Goal: Information Seeking & Learning: Find specific fact

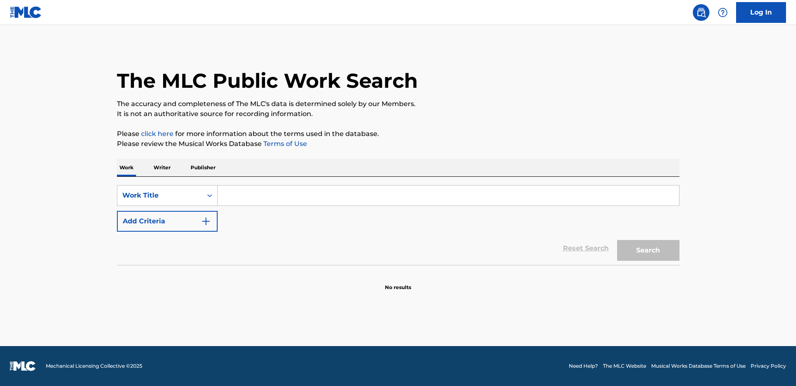
click at [444, 191] on input "Search Form" at bounding box center [449, 196] width 462 height 20
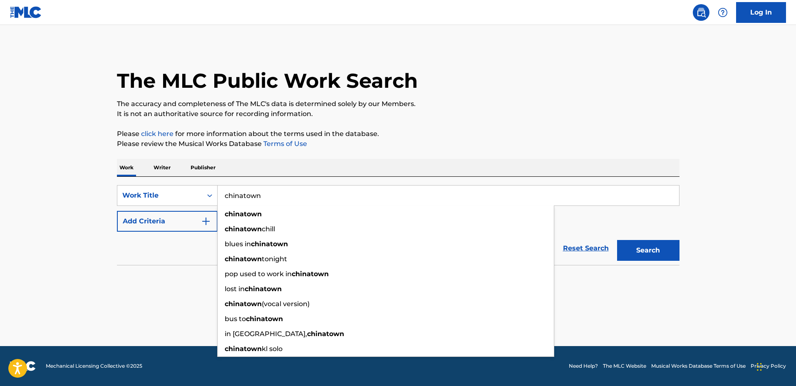
type input "chinatown"
click at [183, 222] on button "Add Criteria" at bounding box center [167, 221] width 101 height 21
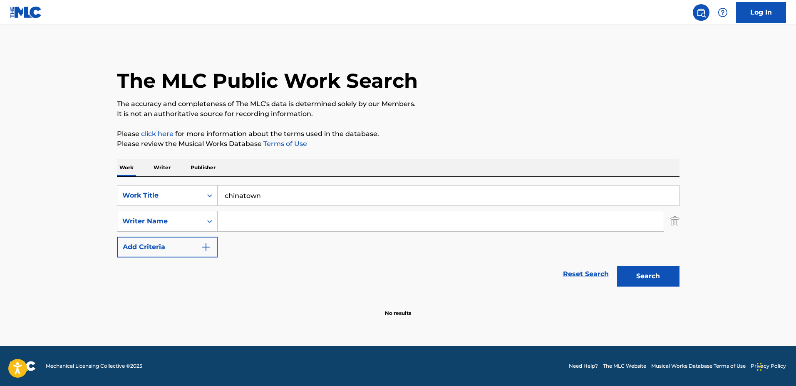
click at [242, 218] on input "Search Form" at bounding box center [441, 221] width 446 height 20
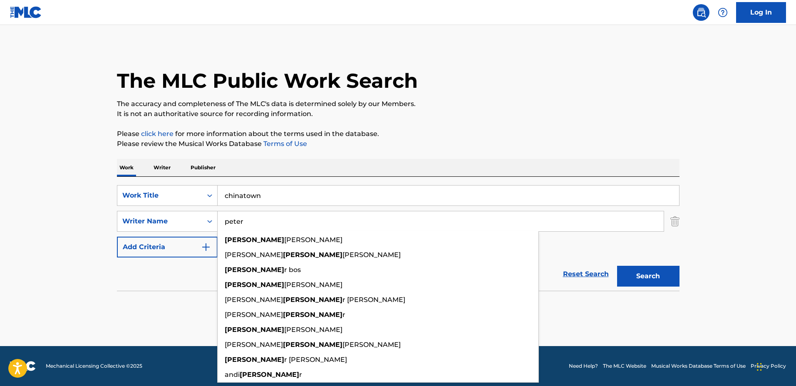
type input "peter"
click at [617, 266] on button "Search" at bounding box center [648, 276] width 62 height 21
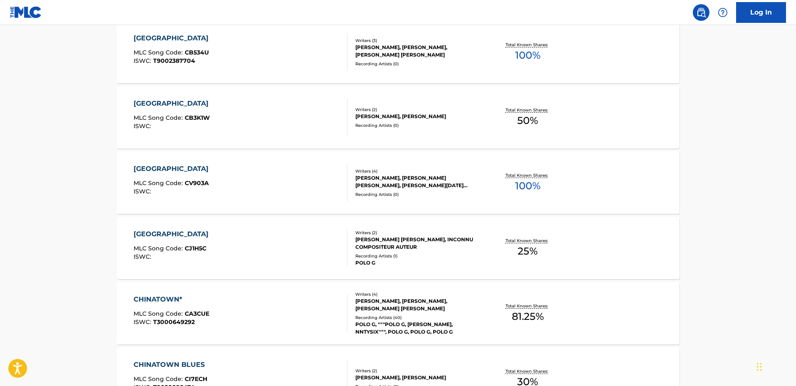
scroll to position [520, 0]
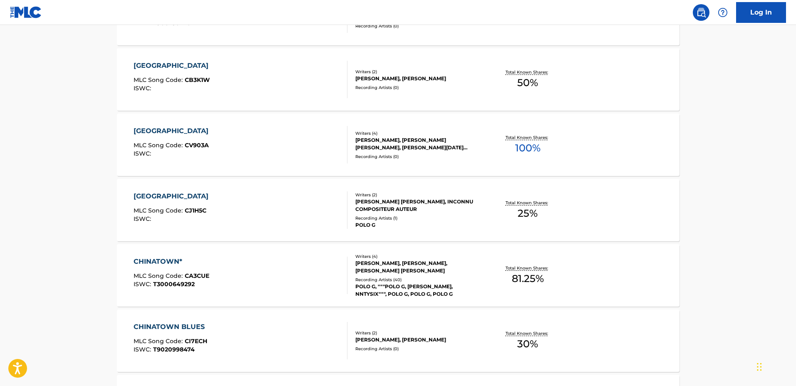
click at [464, 209] on div "[PERSON_NAME] [PERSON_NAME], INCONNU COMPOSITEUR AUTEUR" at bounding box center [418, 205] width 126 height 15
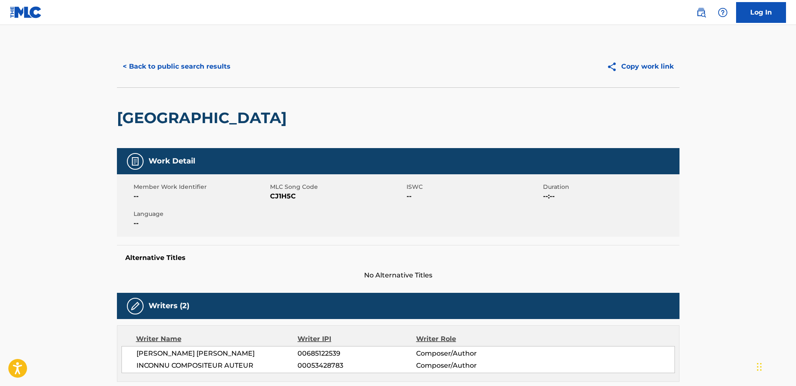
click at [210, 78] on div "< Back to public search results Copy work link" at bounding box center [398, 67] width 563 height 42
click at [204, 70] on button "< Back to public search results" at bounding box center [176, 66] width 119 height 21
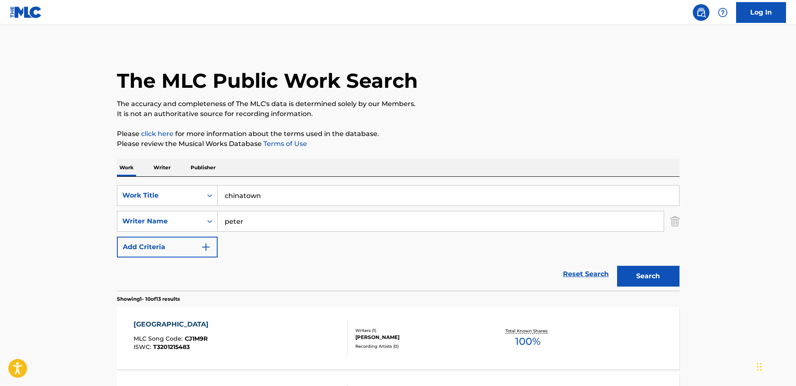
scroll to position [568, 0]
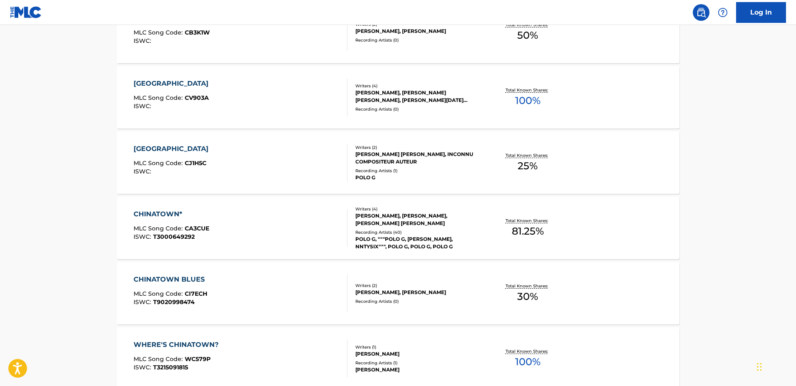
click at [477, 229] on div "Recording Artists ( 40 )" at bounding box center [418, 232] width 126 height 6
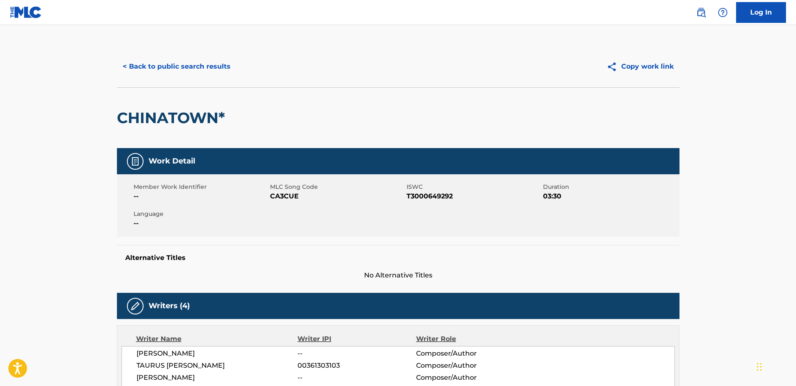
click at [214, 66] on button "< Back to public search results" at bounding box center [176, 66] width 119 height 21
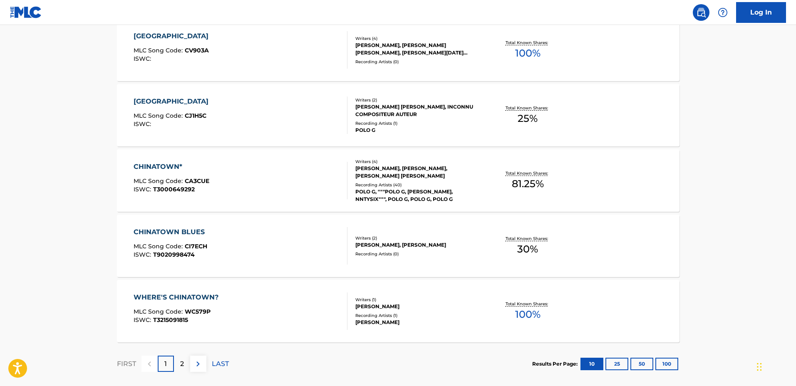
click at [305, 166] on div "CHINATOWN* MLC Song Code : CA3CUE ISWC : T3000649292" at bounding box center [241, 180] width 214 height 37
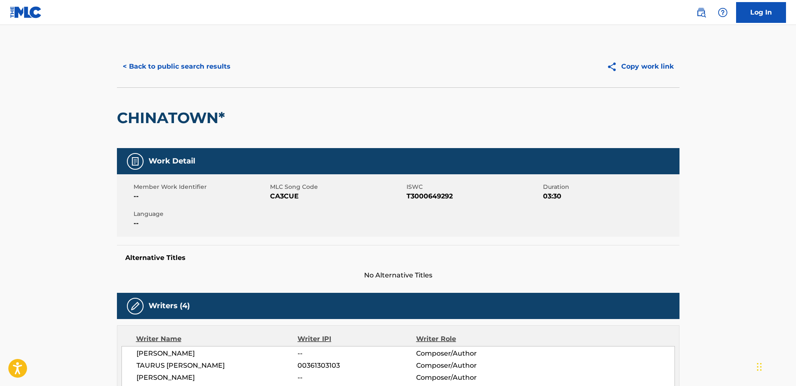
click at [191, 63] on button "< Back to public search results" at bounding box center [176, 66] width 119 height 21
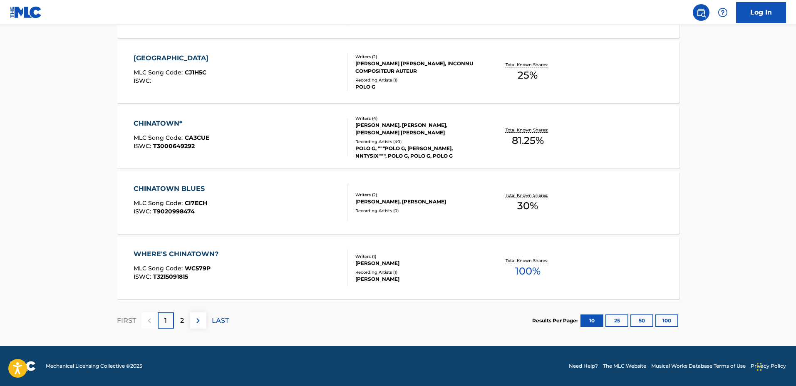
click at [280, 79] on div "CHINATOWN MLC Song Code : CJ1H5C ISWC :" at bounding box center [241, 71] width 214 height 37
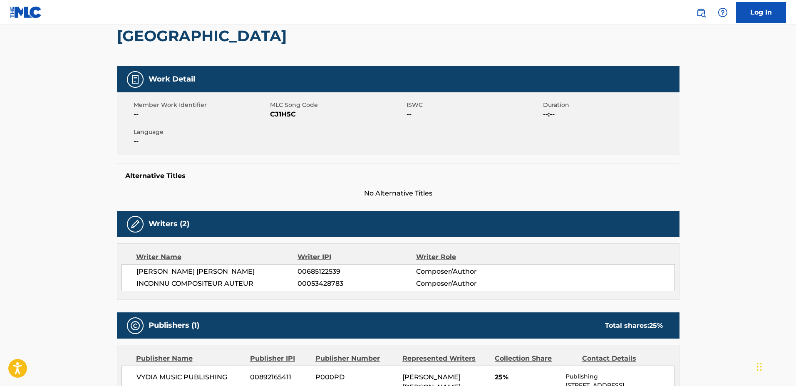
scroll to position [273, 0]
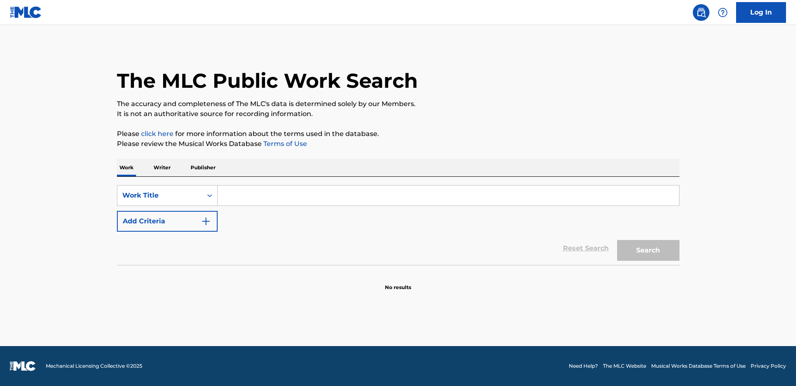
drag, startPoint x: 352, startPoint y: 173, endPoint x: 363, endPoint y: 194, distance: 23.7
click at [353, 175] on div "Work Writer Publisher" at bounding box center [398, 167] width 563 height 17
click at [363, 194] on input "Search Form" at bounding box center [449, 196] width 462 height 20
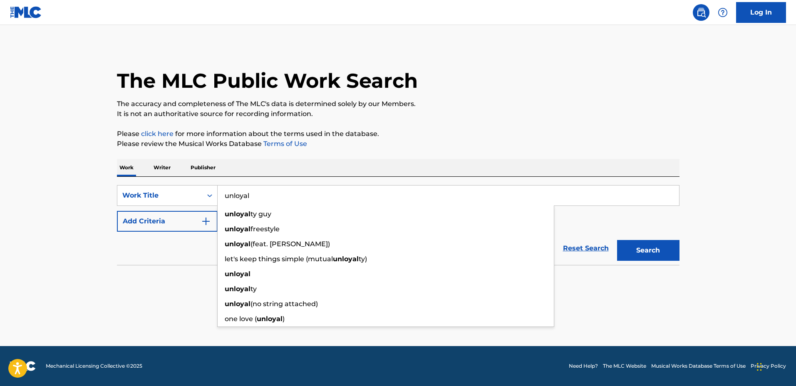
type input "unloyal"
click at [174, 219] on button "Add Criteria" at bounding box center [167, 221] width 101 height 21
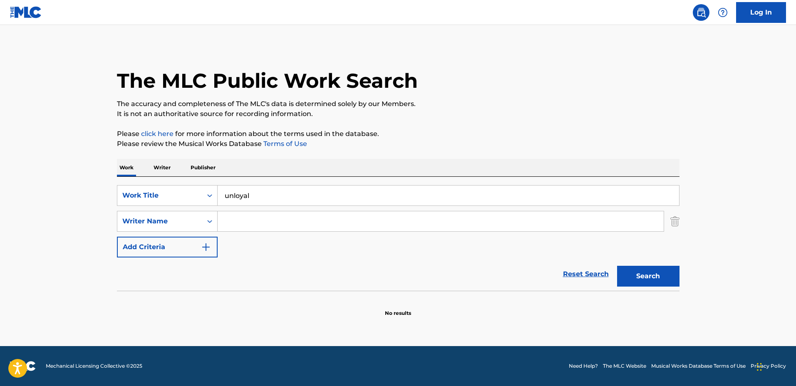
click at [239, 219] on input "Search Form" at bounding box center [441, 221] width 446 height 20
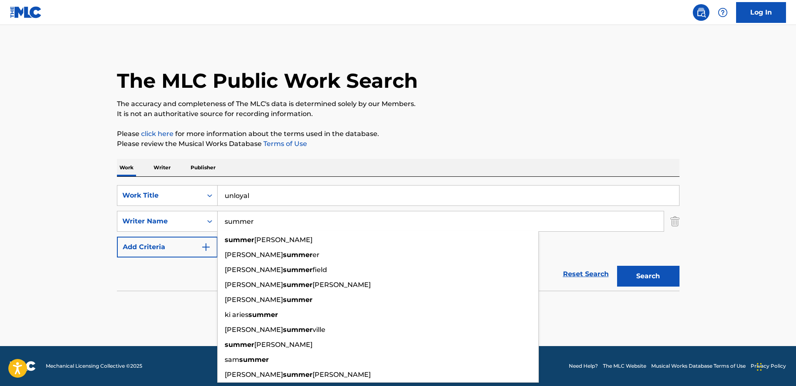
type input "summer"
click at [617, 266] on button "Search" at bounding box center [648, 276] width 62 height 21
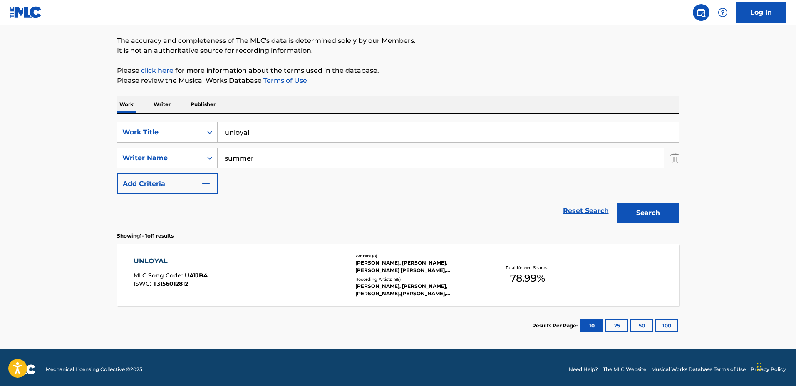
scroll to position [67, 0]
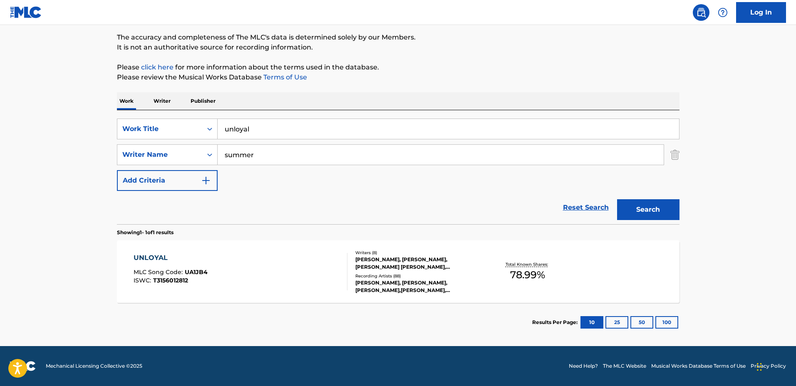
click at [474, 262] on div "JEROME MONROE JR., JO-LLANA LEWIS, ANT CLEMONS, REMEY RAMONE WILLIAMS, SUMMER M…" at bounding box center [418, 263] width 126 height 15
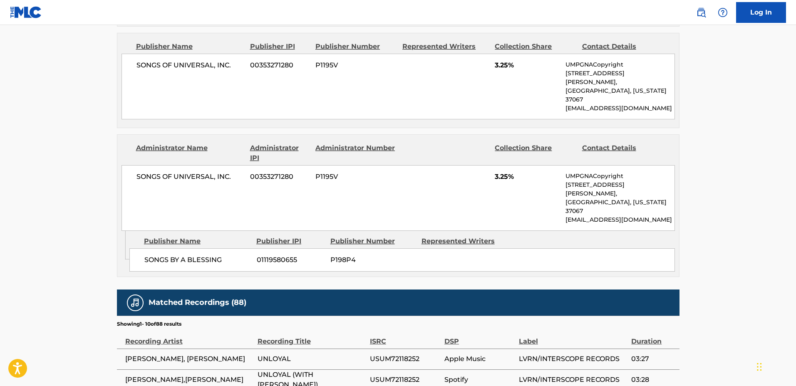
scroll to position [1613, 0]
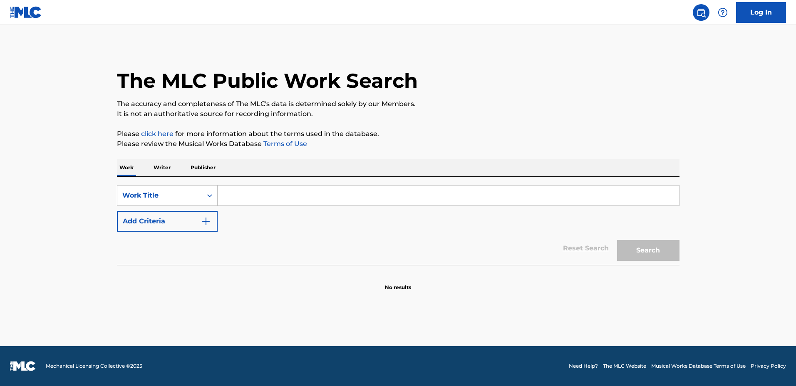
click at [487, 197] on input "Search Form" at bounding box center [449, 196] width 462 height 20
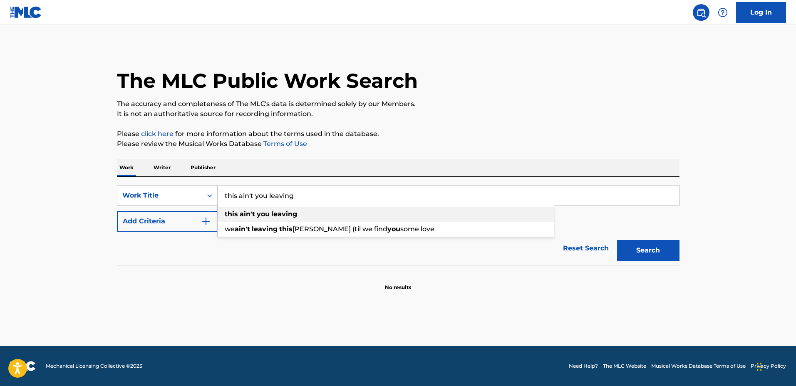
type input "this ain't you leaving"
click at [190, 223] on button "Add Criteria" at bounding box center [167, 221] width 101 height 21
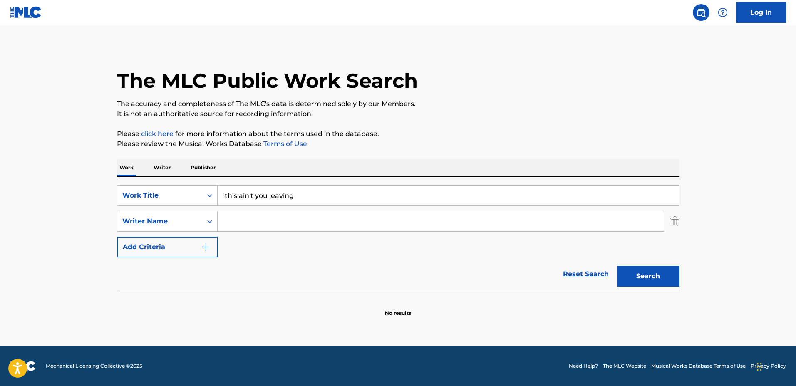
click at [224, 224] on input "Search Form" at bounding box center [441, 221] width 446 height 20
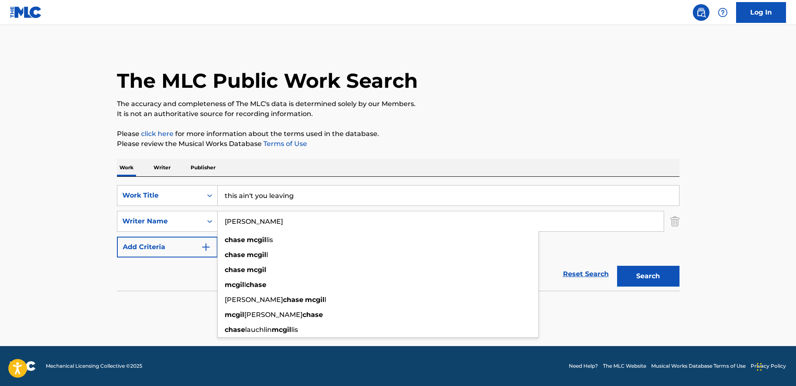
type input "chase mcgill"
click at [617, 266] on button "Search" at bounding box center [648, 276] width 62 height 21
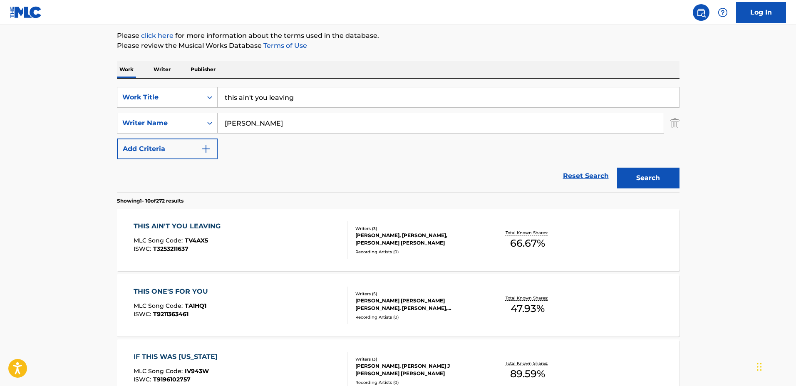
scroll to position [104, 0]
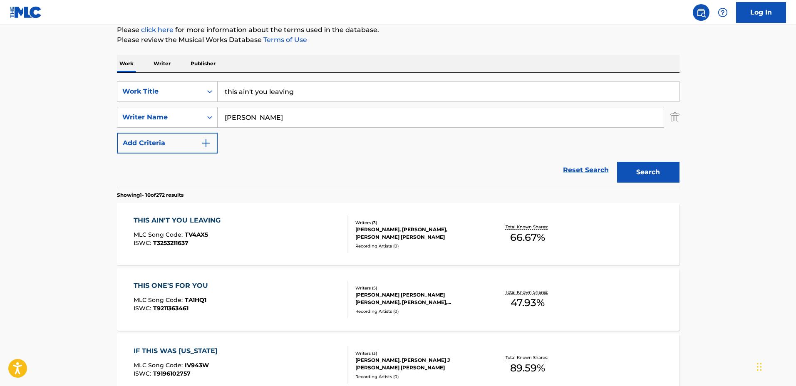
click at [467, 243] on div "Recording Artists ( 0 )" at bounding box center [418, 246] width 126 height 6
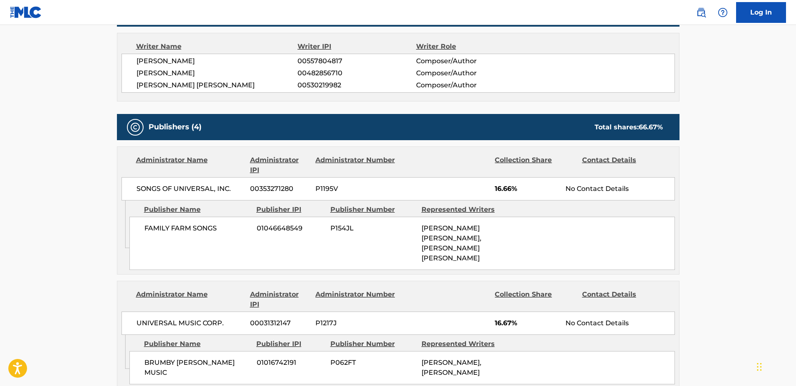
scroll to position [291, 0]
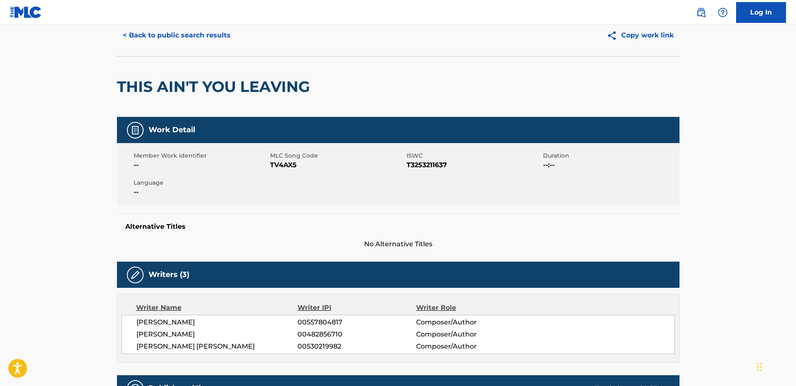
click at [168, 35] on button "< Back to public search results" at bounding box center [176, 35] width 119 height 21
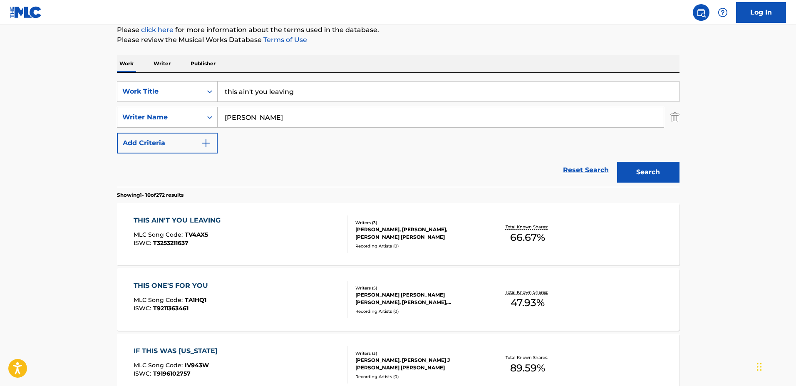
drag, startPoint x: 227, startPoint y: 80, endPoint x: 172, endPoint y: 76, distance: 55.5
click at [172, 76] on div "SearchWithCriteria2f4f839a-9b25-4970-bf05-733c88b7a712 Work Title this ain't yo…" at bounding box center [398, 130] width 563 height 114
drag, startPoint x: 299, startPoint y: 121, endPoint x: 181, endPoint y: 112, distance: 118.5
click at [181, 112] on div "SearchWithCriteria778f77d3-9670-45d2-90d6-4dae2e71b6c9 Writer Name chase mcgill" at bounding box center [398, 117] width 563 height 21
click at [307, 97] on input "this ain't you leaving" at bounding box center [449, 92] width 462 height 20
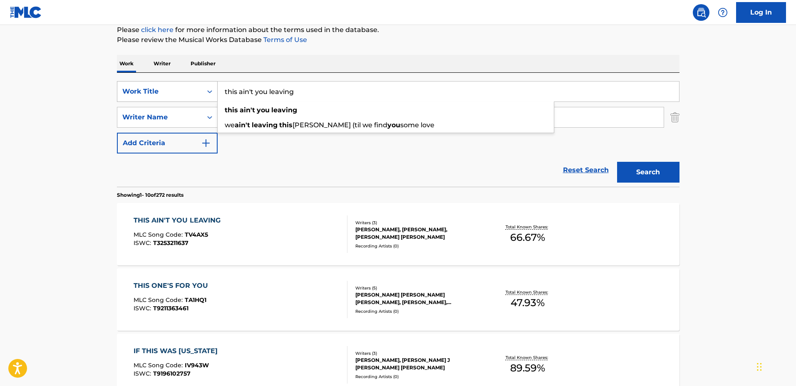
drag, startPoint x: 317, startPoint y: 94, endPoint x: 157, endPoint y: 87, distance: 159.9
click at [161, 85] on div "SearchWithCriteria2f4f839a-9b25-4970-bf05-733c88b7a712 Work Title this ain't yo…" at bounding box center [398, 91] width 563 height 21
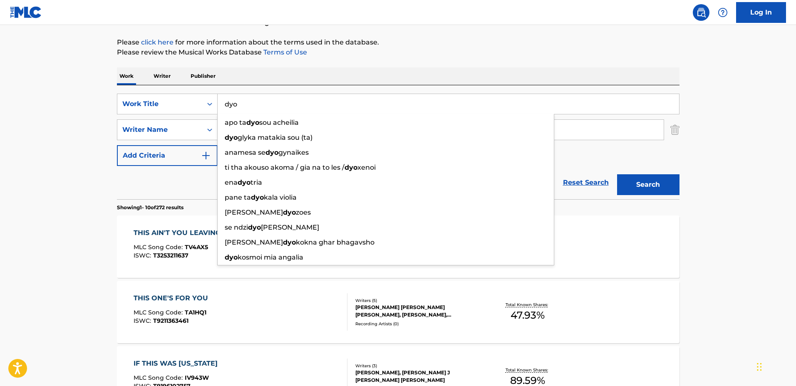
scroll to position [88, 0]
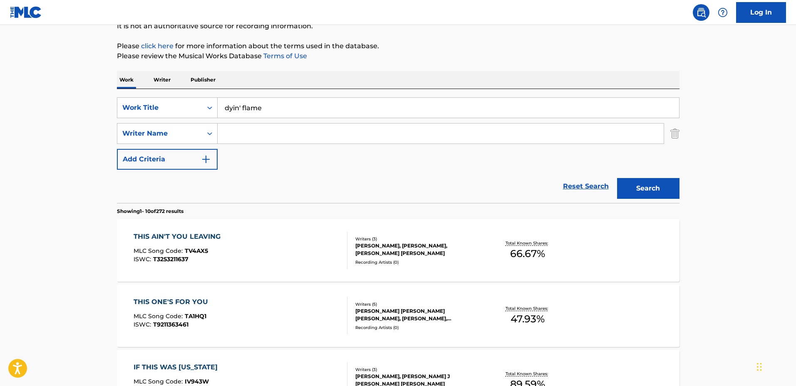
type input "dyin' flame"
click at [277, 141] on input "Search Form" at bounding box center [441, 134] width 446 height 20
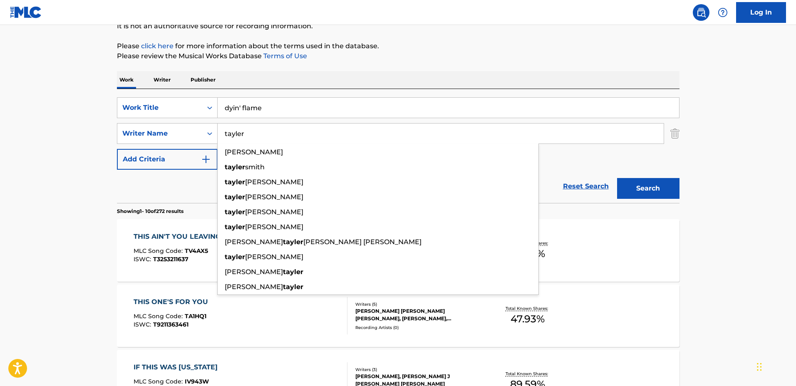
type input "tayler"
click at [617, 178] on button "Search" at bounding box center [648, 188] width 62 height 21
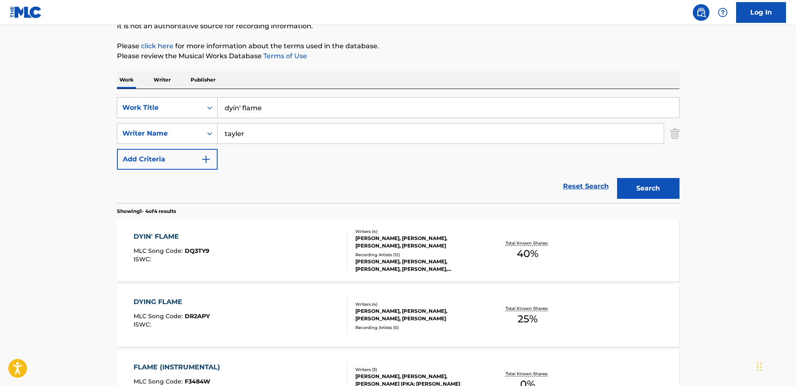
click at [281, 258] on div "DYIN' FLAME MLC Song Code : DQ3TY9 ISWC :" at bounding box center [241, 250] width 214 height 37
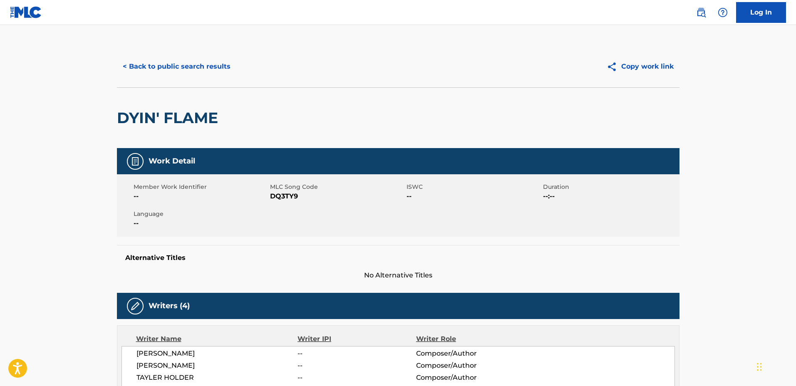
click at [184, 67] on button "< Back to public search results" at bounding box center [176, 66] width 119 height 21
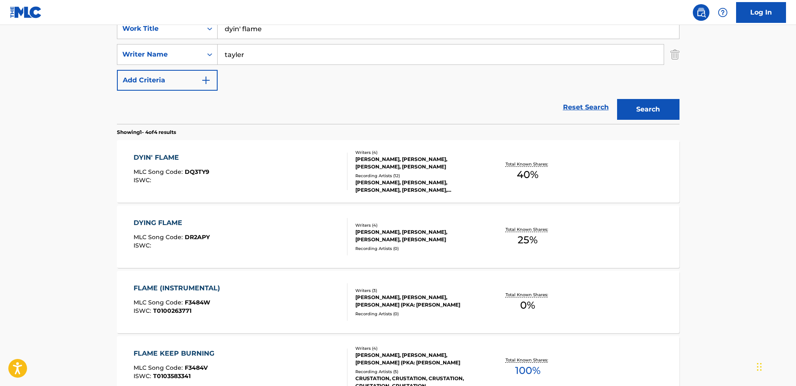
scroll to position [107, 0]
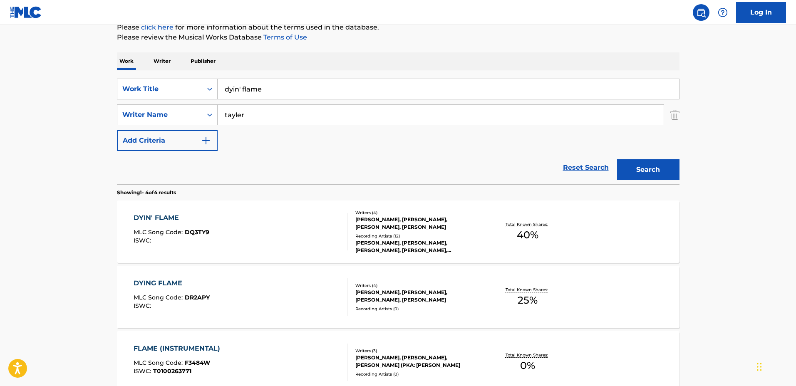
click at [362, 205] on div "DYIN' FLAME MLC Song Code : DQ3TY9 ISWC : Writers ( 4 ) BEAU BAILEY, GRAHAM BAR…" at bounding box center [398, 232] width 563 height 62
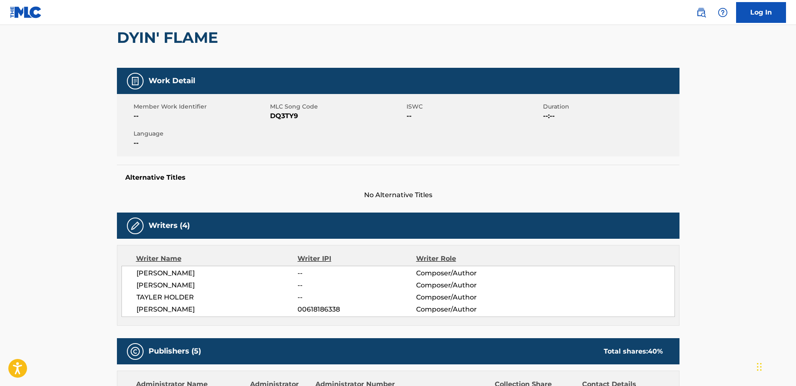
scroll to position [156, 0]
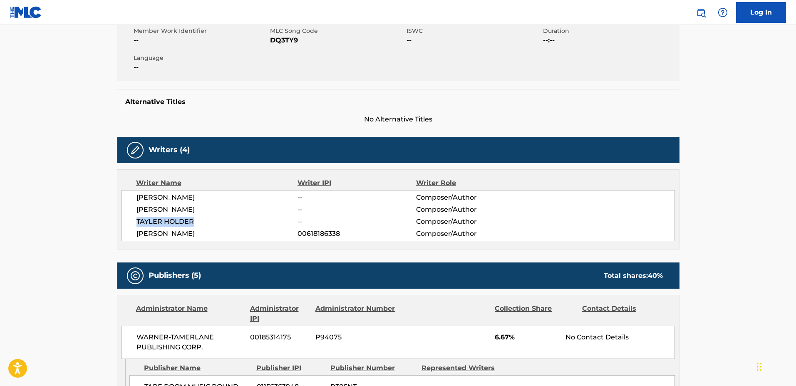
drag, startPoint x: 141, startPoint y: 216, endPoint x: 148, endPoint y: 219, distance: 7.3
click at [133, 216] on div "BEAU BAILEY -- Composer/Author GRAHAM BARHAM -- Composer/Author TAYLER HOLDER -…" at bounding box center [399, 215] width 554 height 51
copy span "TAYLER HOLDER"
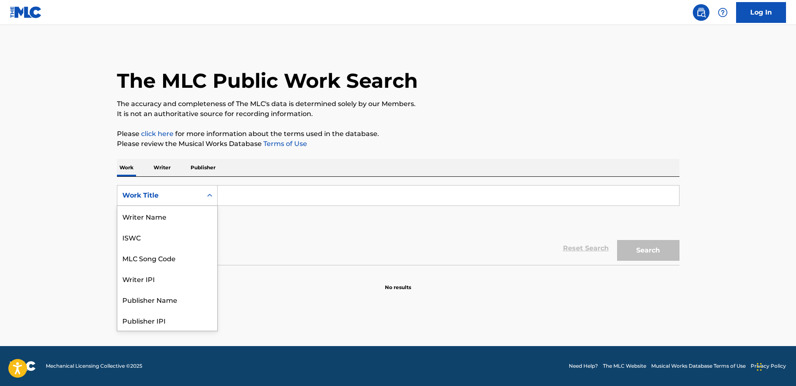
click at [166, 194] on div "Work Title" at bounding box center [159, 196] width 75 height 10
click at [162, 219] on div "Writer Name" at bounding box center [167, 216] width 100 height 21
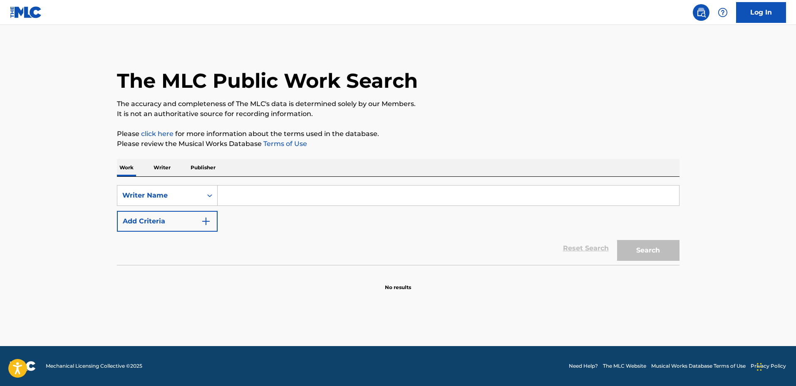
click at [273, 191] on input "Search Form" at bounding box center [449, 196] width 462 height 20
paste input "TAYLER HOLDER"
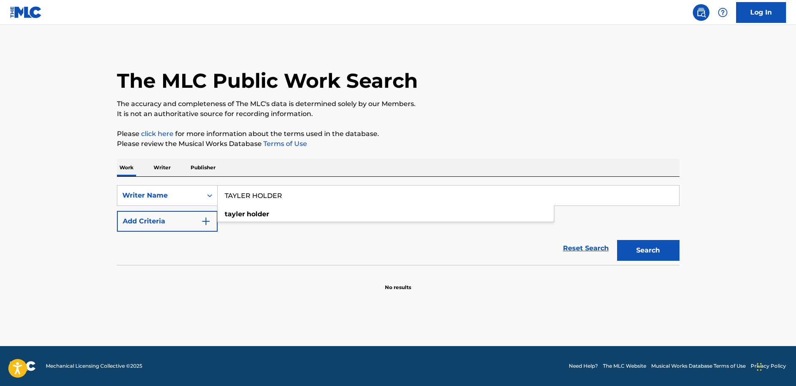
type input "TAYLER HOLDER"
click at [665, 257] on button "Search" at bounding box center [648, 250] width 62 height 21
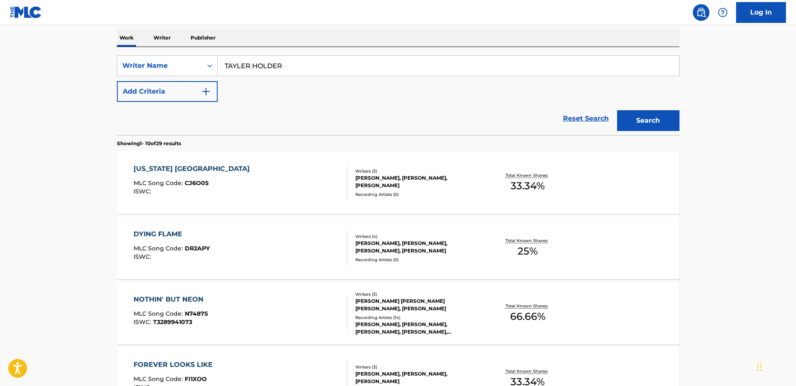
scroll to position [156, 0]
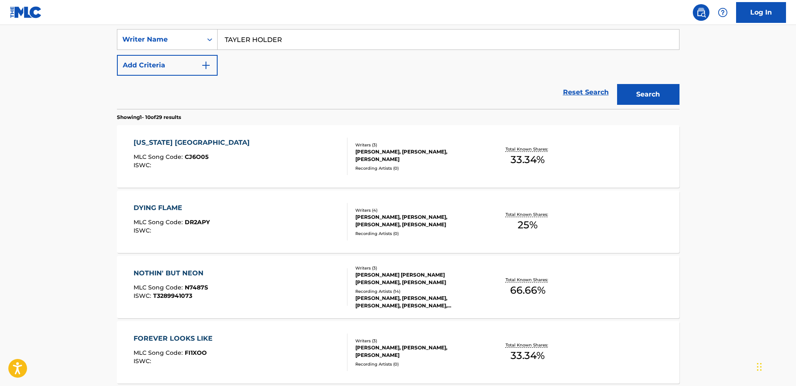
click at [453, 167] on div "Recording Artists ( 0 )" at bounding box center [418, 168] width 126 height 6
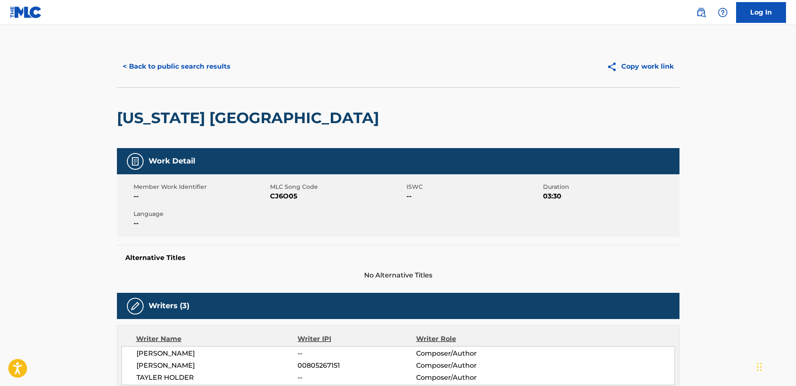
click at [191, 71] on button "< Back to public search results" at bounding box center [176, 66] width 119 height 21
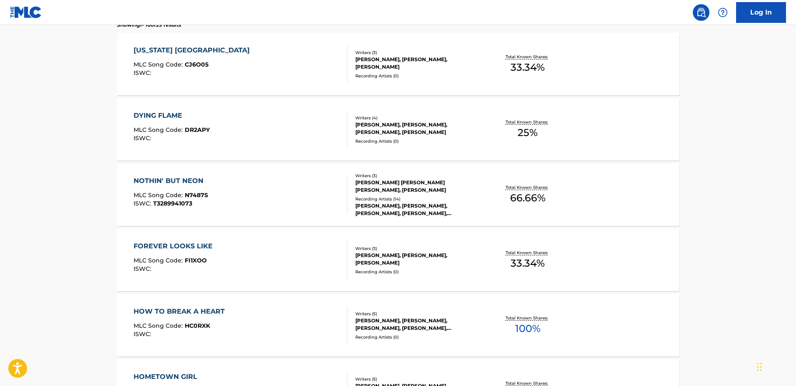
scroll to position [260, 0]
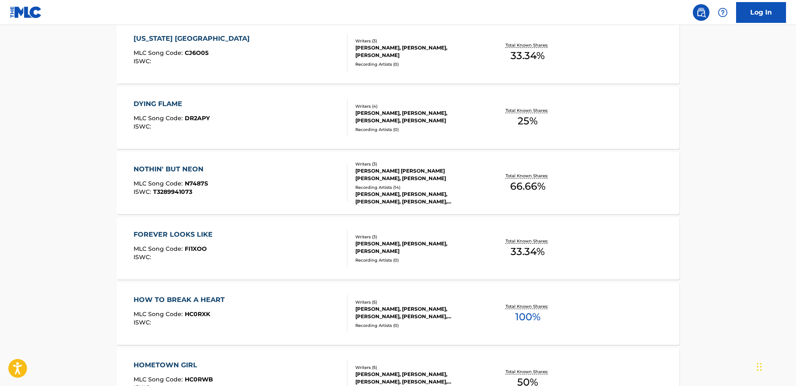
click at [315, 181] on div "NOTHIN' BUT NEON MLC Song Code : N7487S ISWC : T3289941073" at bounding box center [241, 182] width 214 height 37
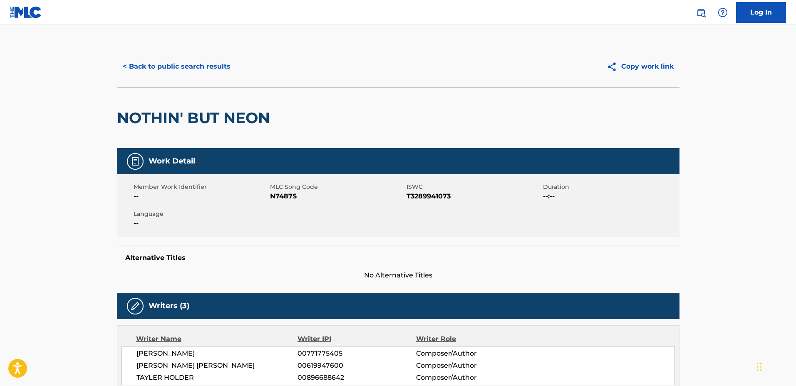
click at [210, 64] on button "< Back to public search results" at bounding box center [176, 66] width 119 height 21
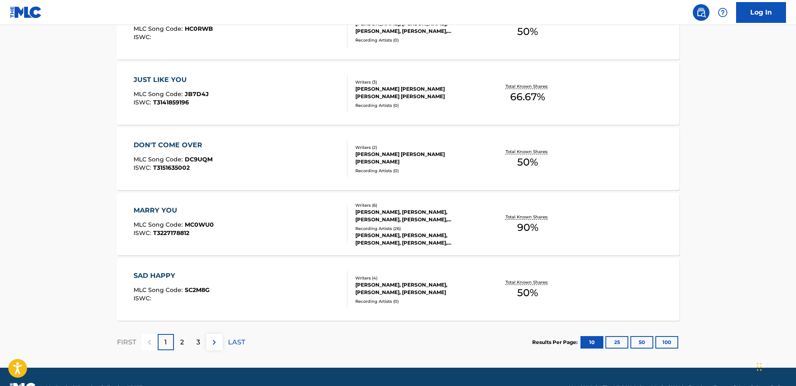
scroll to position [633, 0]
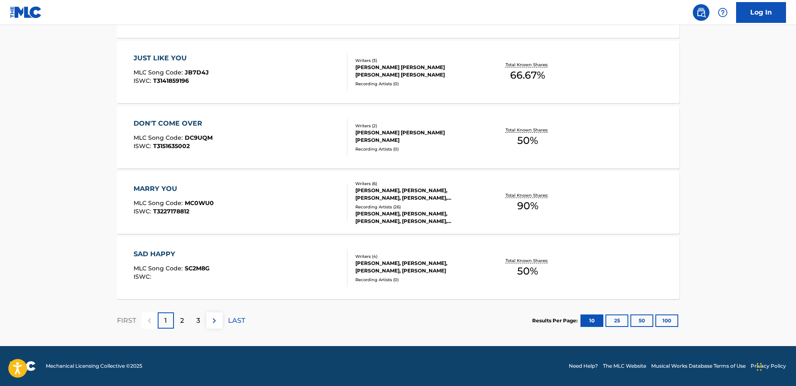
click at [294, 186] on div "MARRY YOU MLC Song Code : MC0WU0 ISWC : T3227178812" at bounding box center [241, 202] width 214 height 37
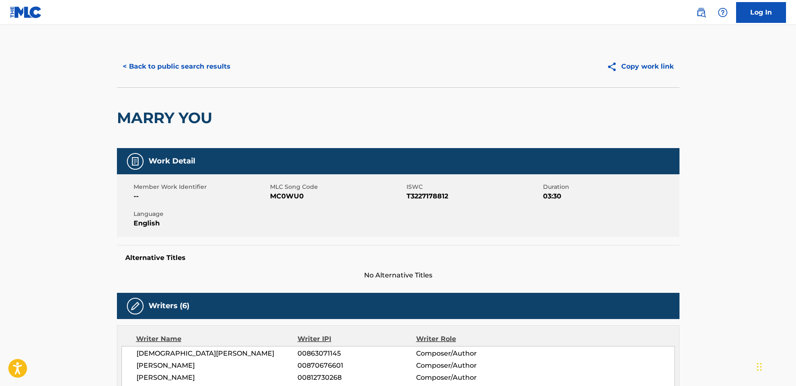
click at [183, 69] on button "< Back to public search results" at bounding box center [176, 66] width 119 height 21
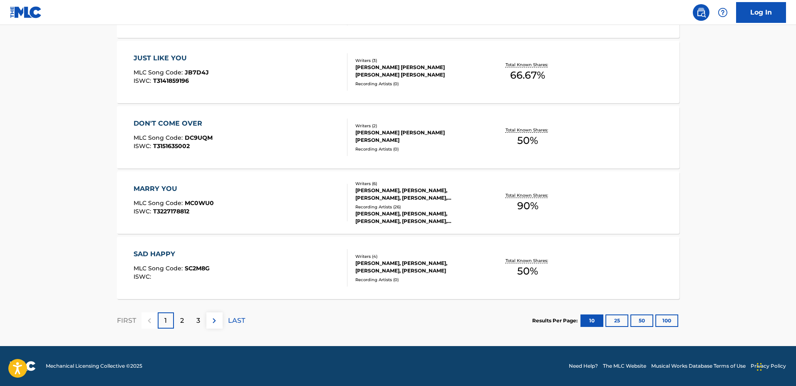
click at [185, 318] on div "2" at bounding box center [182, 321] width 16 height 16
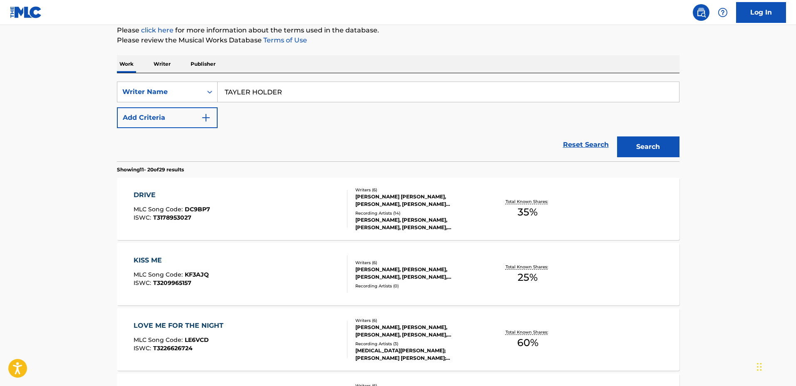
scroll to position [104, 0]
click at [291, 198] on div "DRIVE MLC Song Code : DC9BP7 ISWC : T3178953027" at bounding box center [241, 208] width 214 height 37
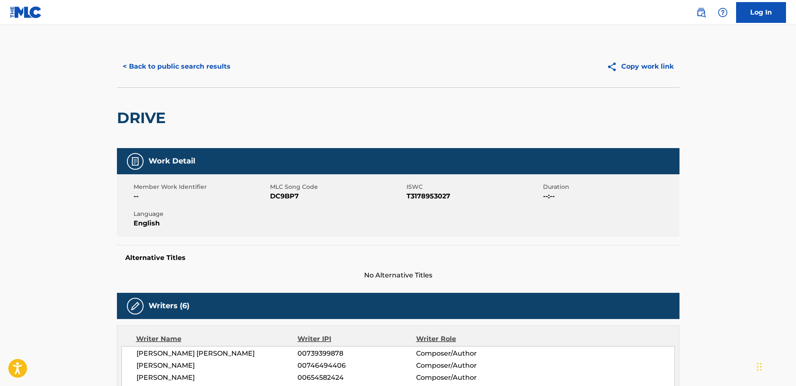
click at [203, 77] on div "< Back to public search results Copy work link" at bounding box center [398, 67] width 563 height 42
click at [203, 75] on button "< Back to public search results" at bounding box center [176, 66] width 119 height 21
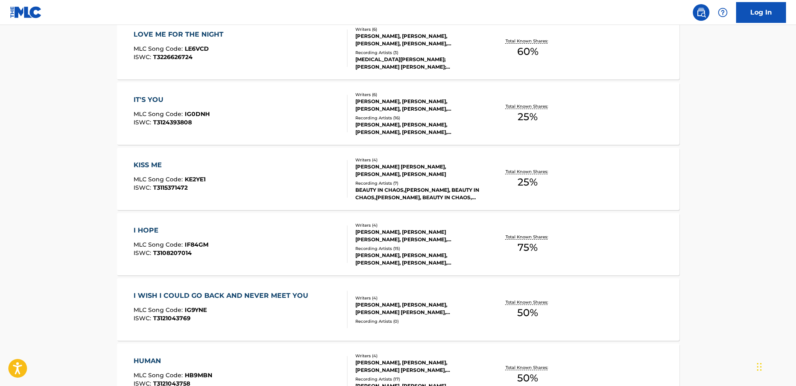
scroll to position [416, 0]
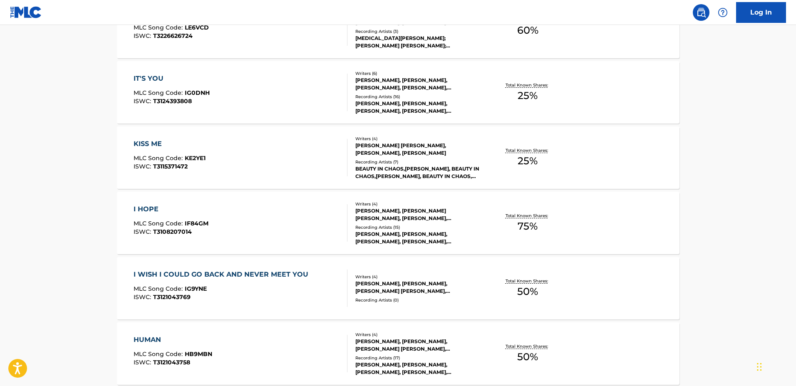
click at [293, 157] on div "KISS ME MLC Song Code : KE2YE1 ISWC : T3115371472" at bounding box center [241, 157] width 214 height 37
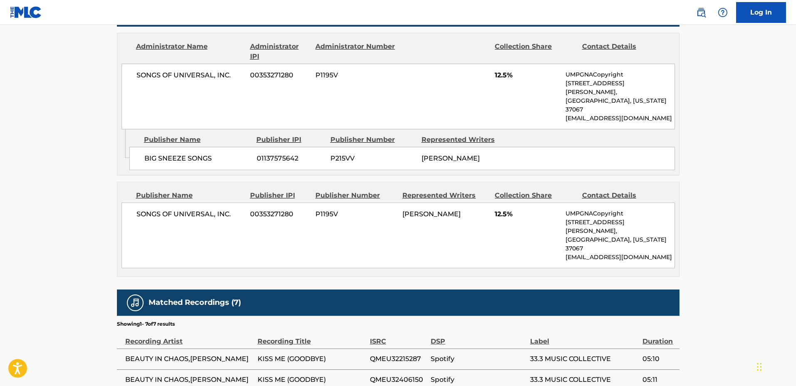
scroll to position [468, 0]
